Goal: Transaction & Acquisition: Obtain resource

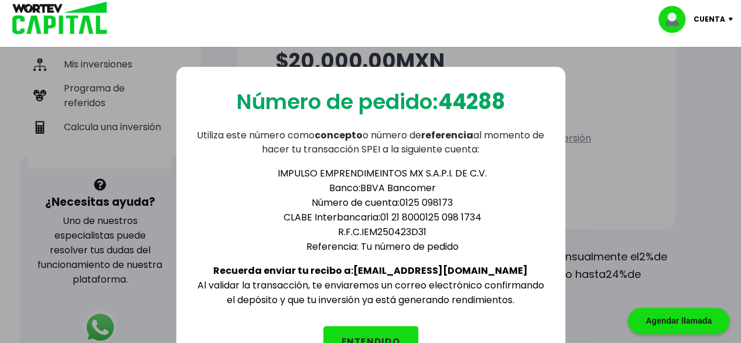
click at [390, 326] on button "ENTENDIDO" at bounding box center [370, 341] width 95 height 31
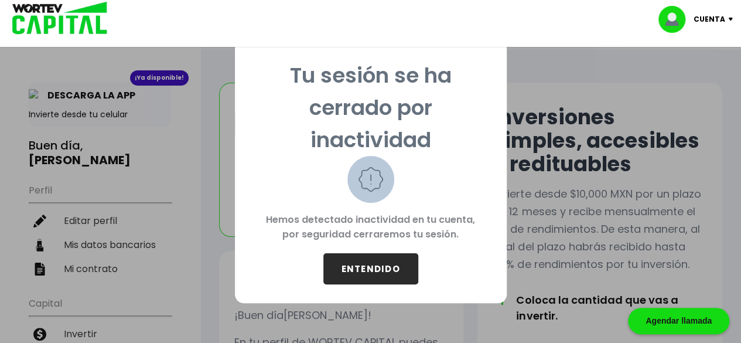
click at [363, 270] on button "ENTENDIDO" at bounding box center [370, 268] width 95 height 31
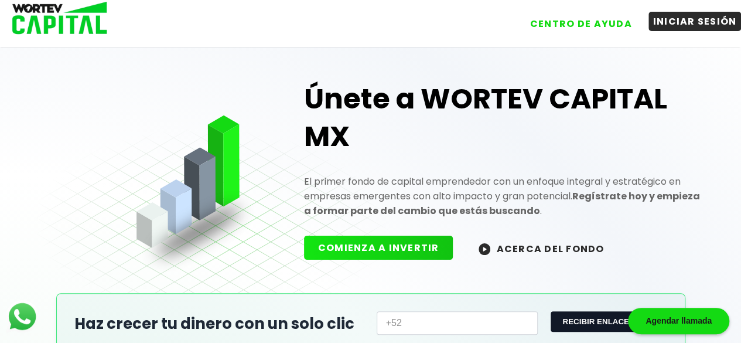
click at [698, 13] on button "INICIAR SESIÓN" at bounding box center [695, 21] width 93 height 19
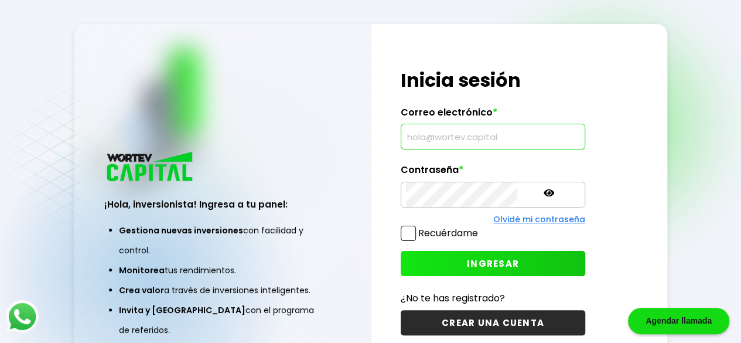
click at [441, 137] on input "text" at bounding box center [493, 136] width 174 height 25
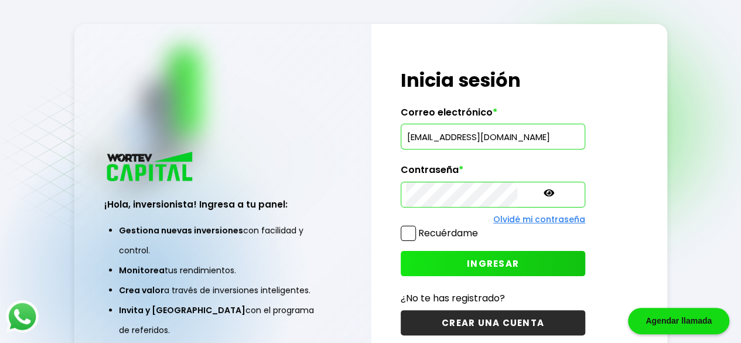
click at [480, 267] on span "INGRESAR" at bounding box center [493, 263] width 52 height 12
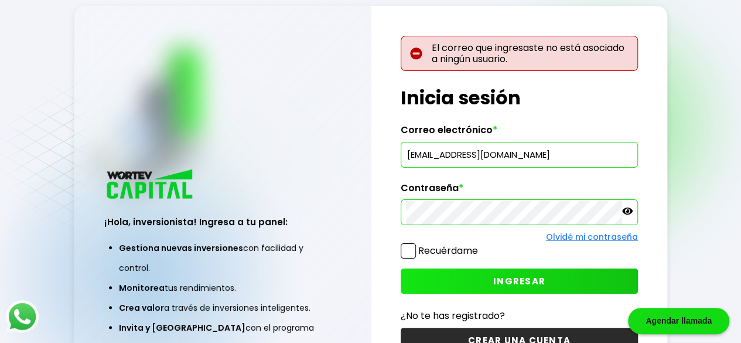
click at [417, 161] on input "[EMAIL_ADDRESS][DOMAIN_NAME]" at bounding box center [519, 154] width 227 height 25
type input "[EMAIL_ADDRESS][DOMAIN_NAME]"
click at [506, 281] on span "INGRESAR" at bounding box center [519, 281] width 52 height 12
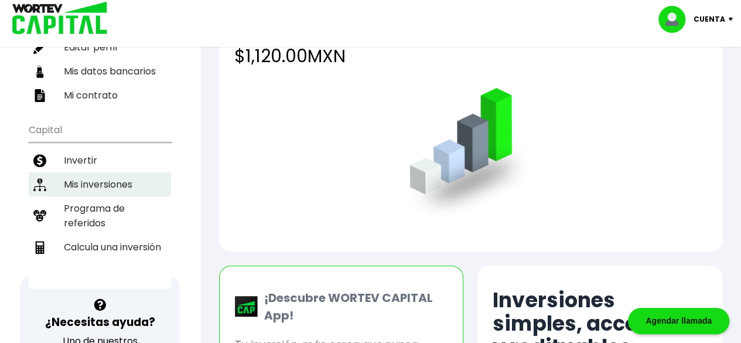
scroll to position [176, 0]
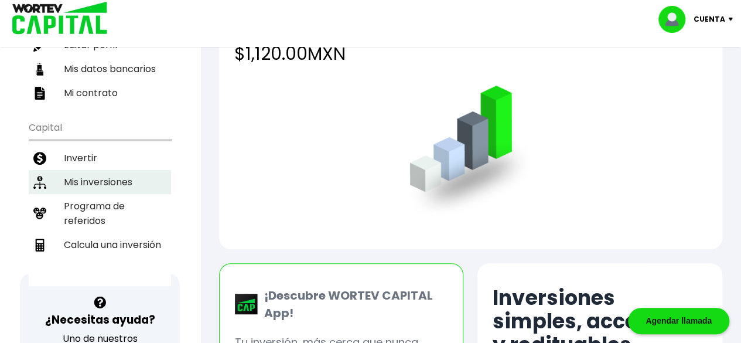
click at [84, 173] on li "Mis inversiones" at bounding box center [100, 182] width 142 height 24
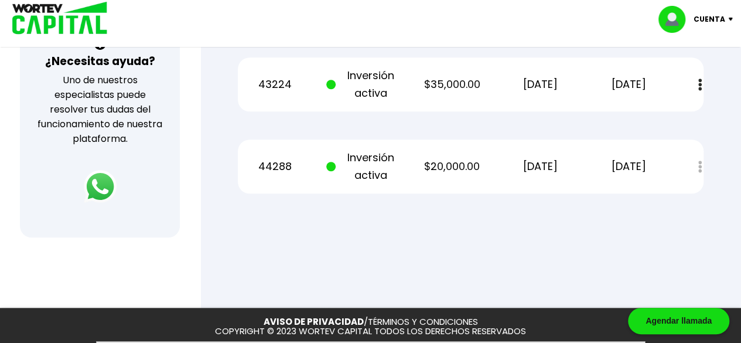
scroll to position [410, 0]
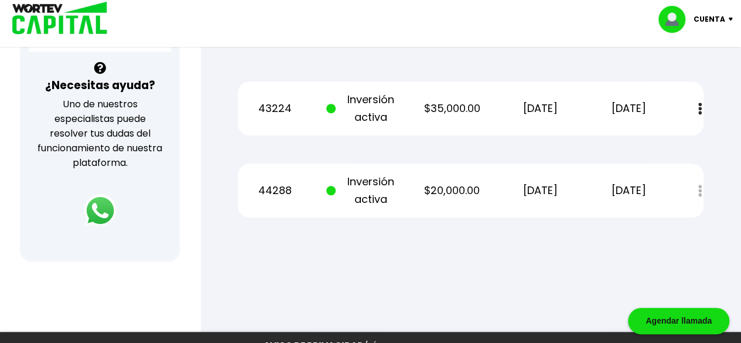
click at [696, 187] on div "Estado de cuenta" at bounding box center [691, 190] width 23 height 25
click at [700, 189] on div "Estado de cuenta" at bounding box center [691, 190] width 23 height 25
click at [272, 187] on p "44288" at bounding box center [275, 191] width 74 height 18
click at [700, 189] on div "Estado de cuenta" at bounding box center [691, 190] width 23 height 25
click at [568, 182] on p "[DATE]" at bounding box center [540, 191] width 74 height 18
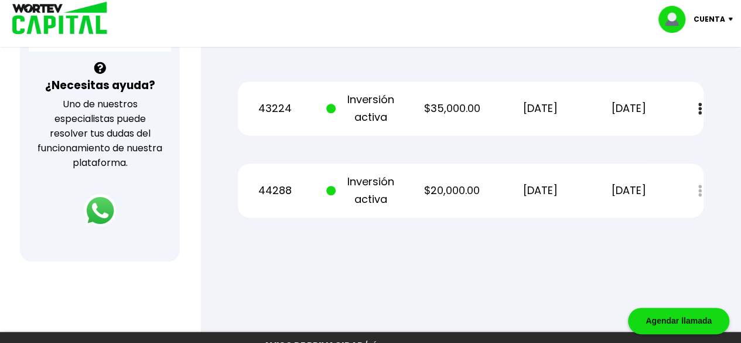
click at [285, 195] on p "44288" at bounding box center [275, 191] width 74 height 18
click at [700, 104] on img at bounding box center [700, 109] width 4 height 12
click at [651, 142] on link "Estado de cuenta" at bounding box center [619, 140] width 82 height 15
click at [644, 139] on link "Estado de cuenta" at bounding box center [619, 140] width 82 height 15
